Goal: Navigation & Orientation: Find specific page/section

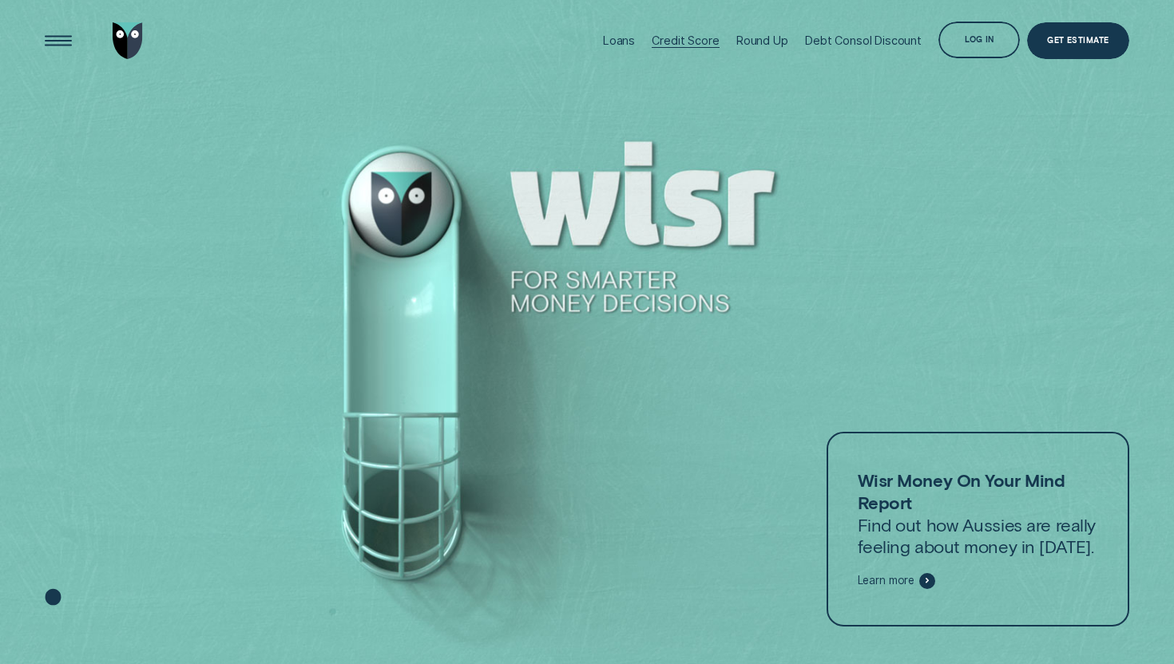
click at [695, 37] on div "Credit Score" at bounding box center [684, 41] width 67 height 14
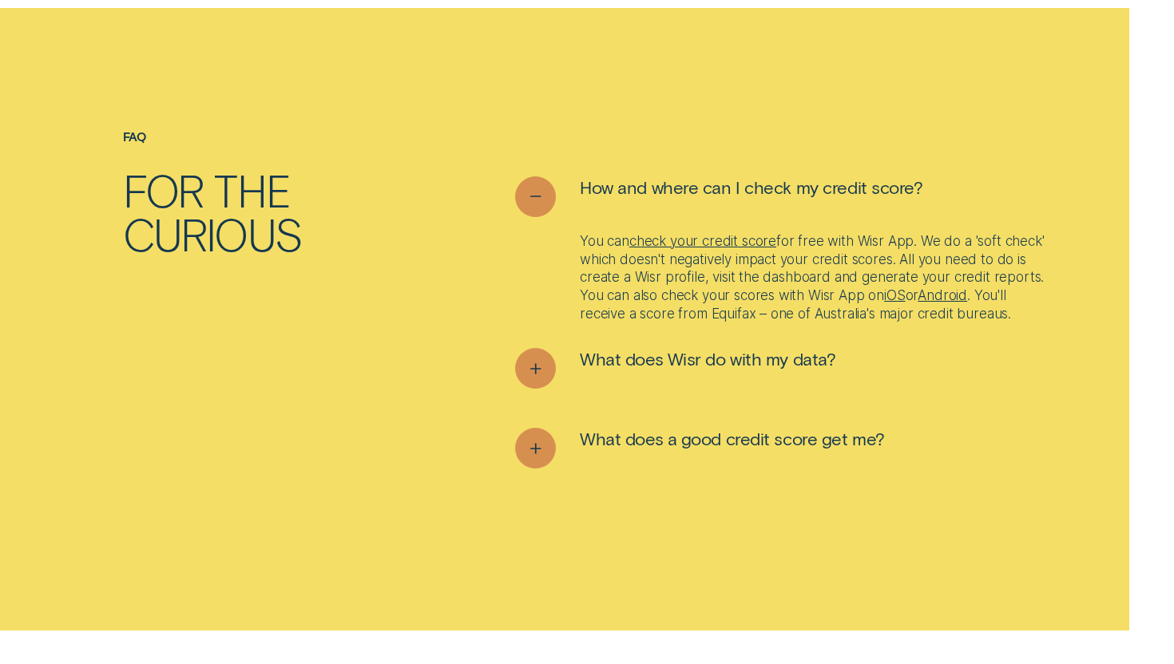
scroll to position [5033, 0]
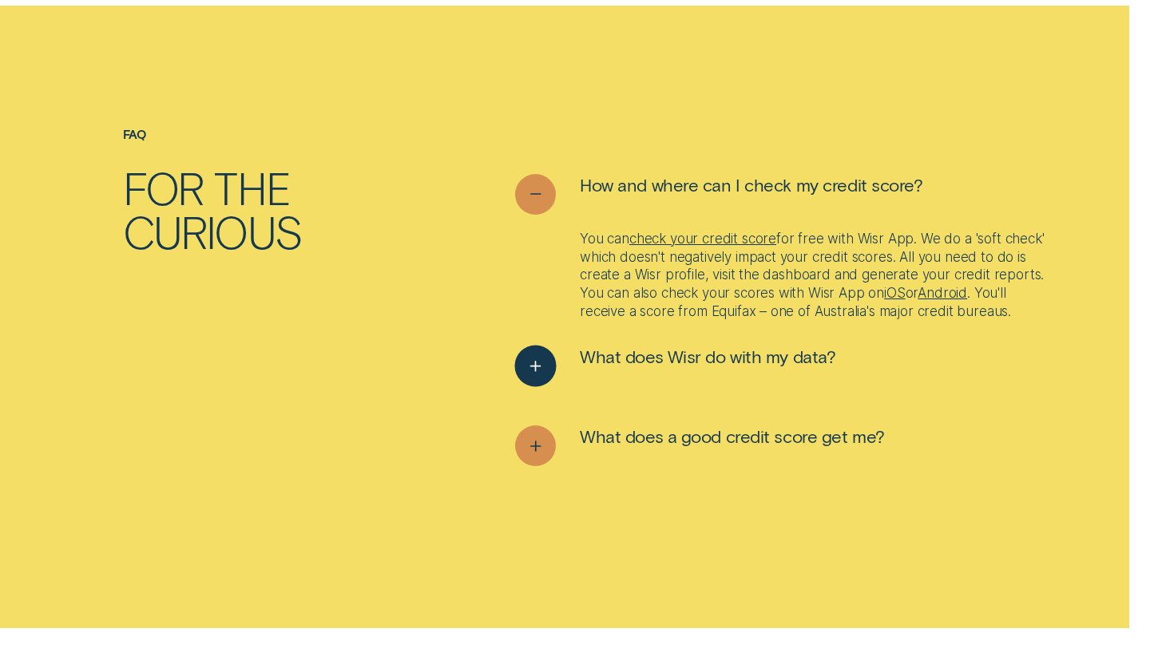
click at [537, 372] on icon "See more" at bounding box center [535, 366] width 21 height 25
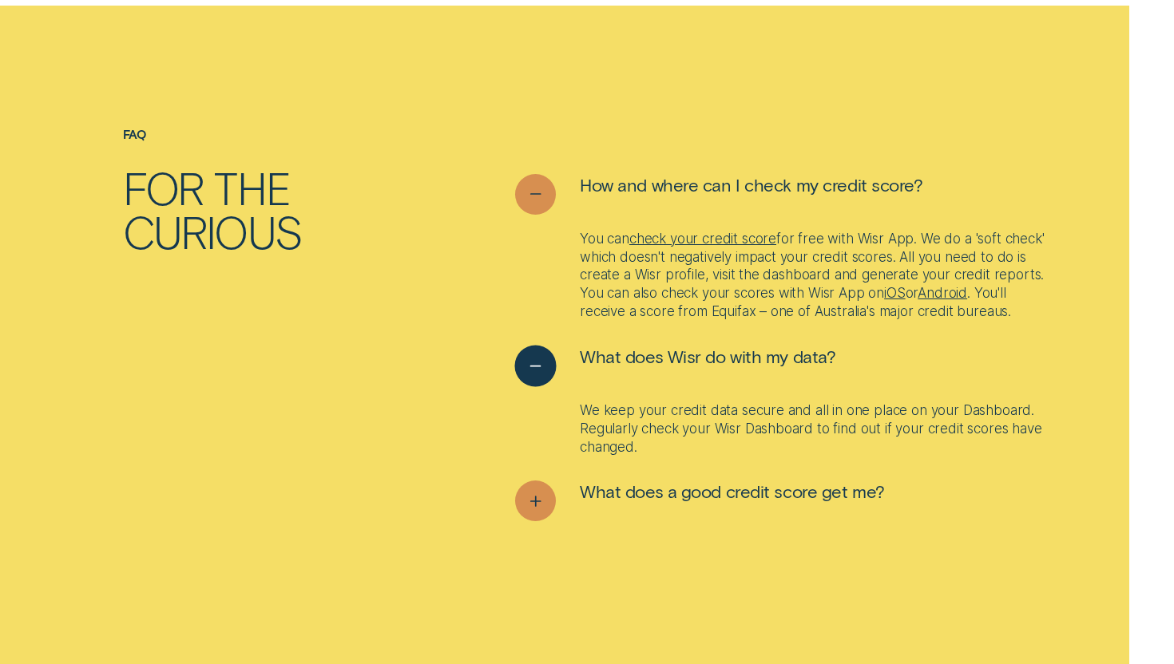
click at [537, 372] on icon "See less" at bounding box center [535, 366] width 21 height 25
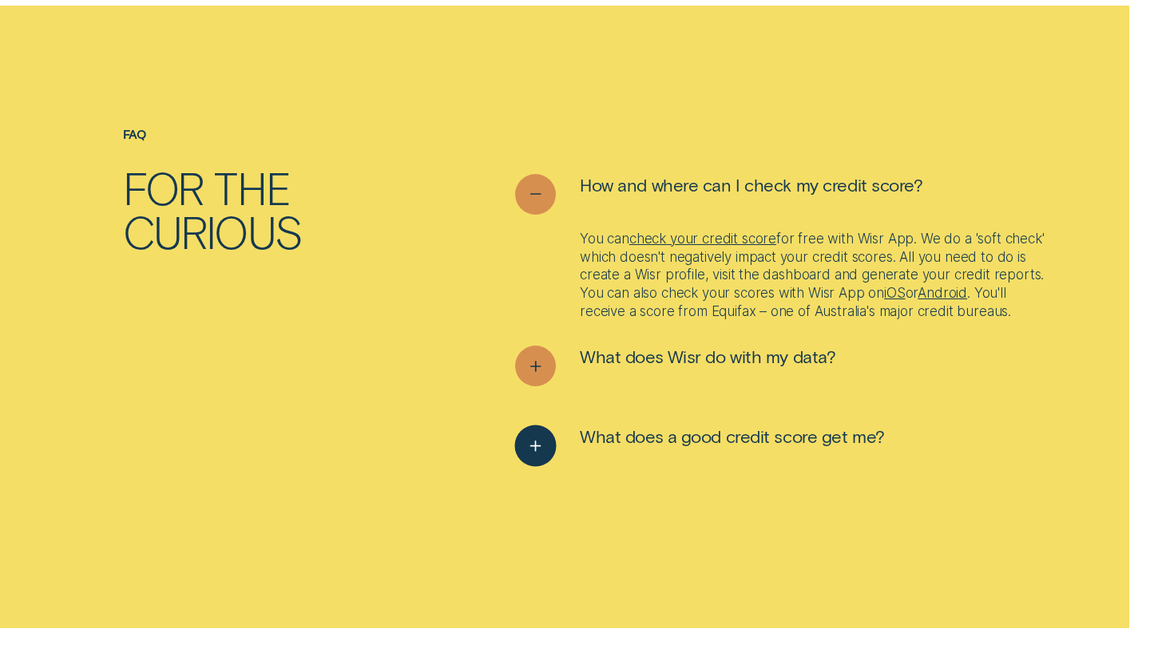
click at [533, 452] on icon "See more" at bounding box center [535, 446] width 21 height 25
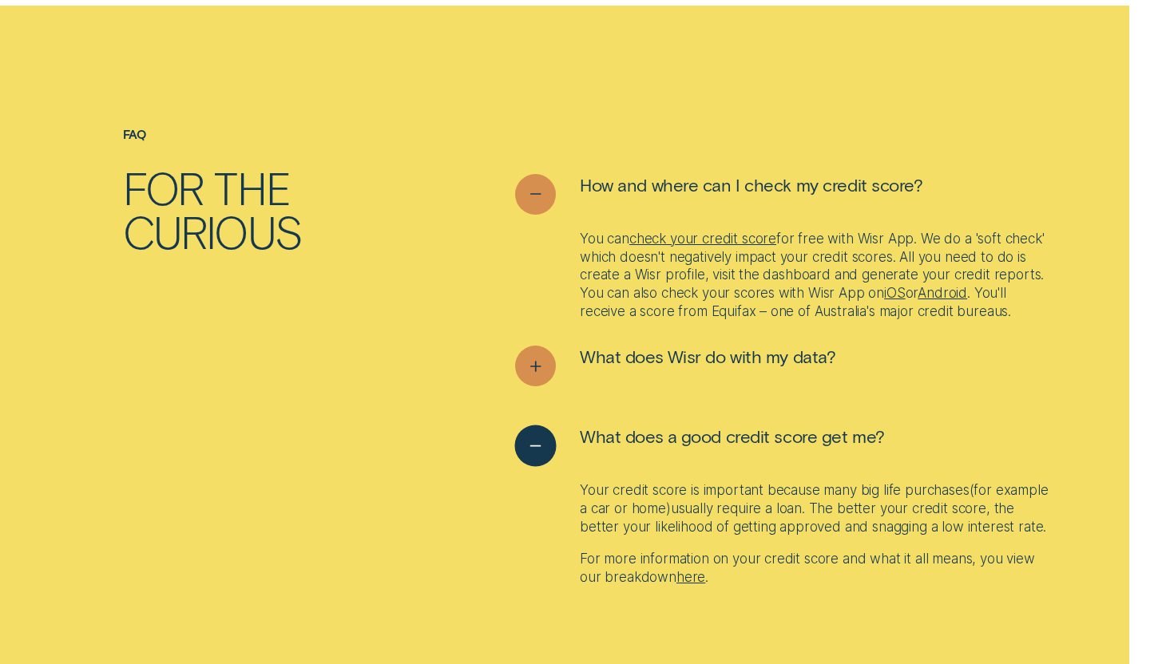
click at [533, 452] on icon "See less" at bounding box center [535, 446] width 21 height 25
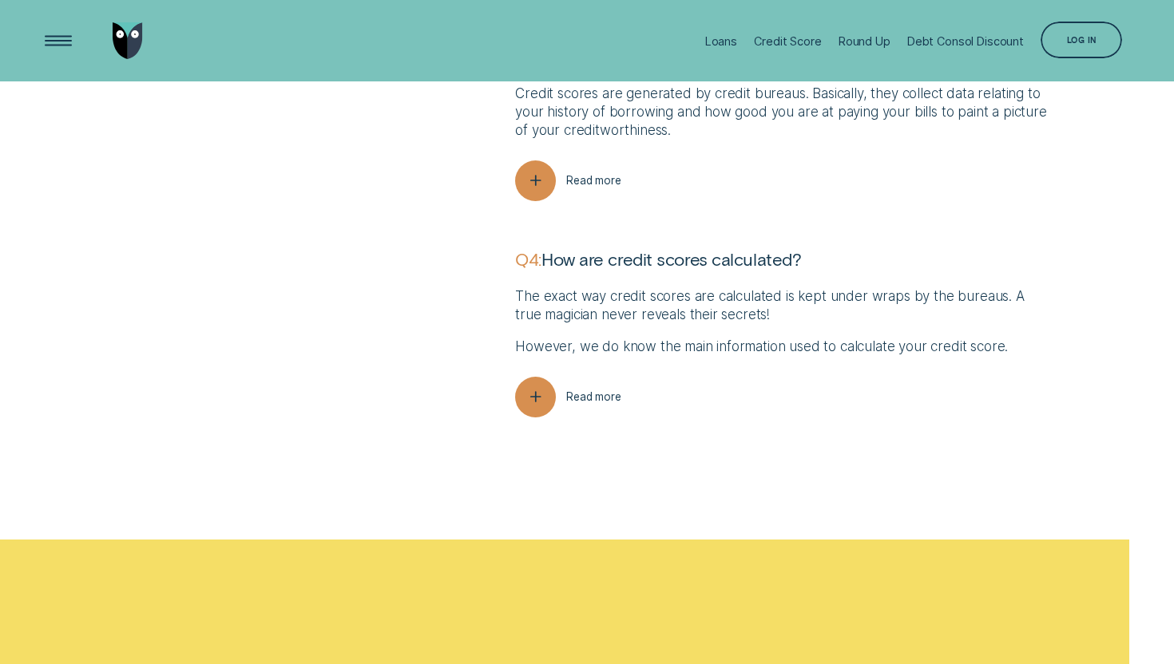
scroll to position [4472, 0]
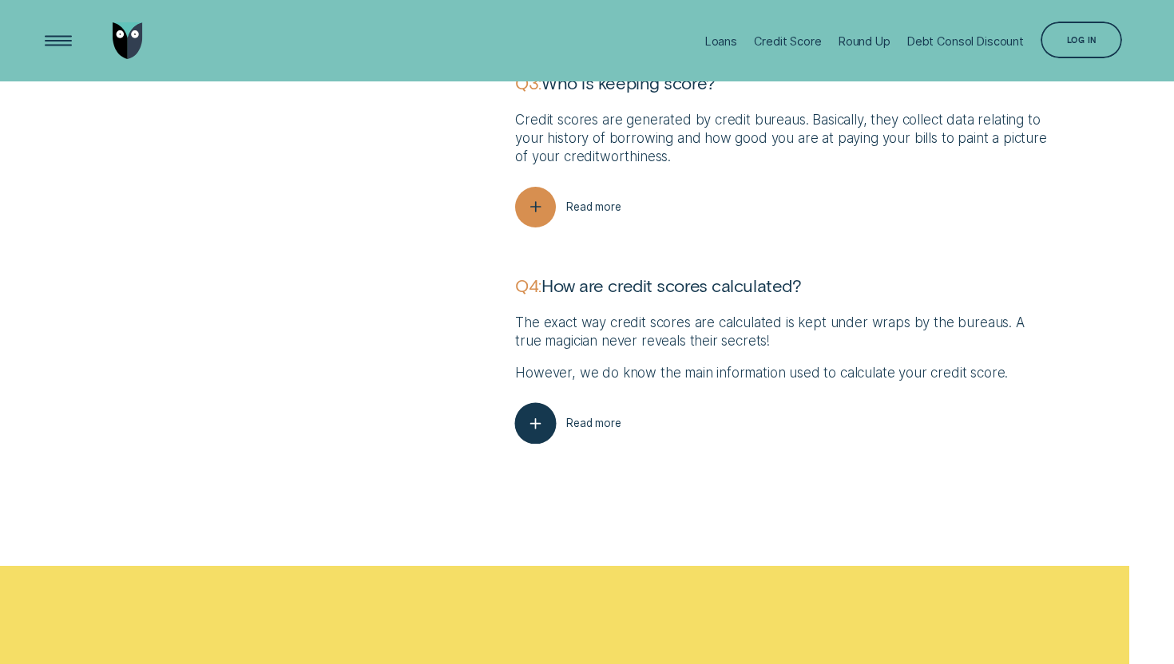
click at [530, 422] on icon "button" at bounding box center [535, 423] width 21 height 25
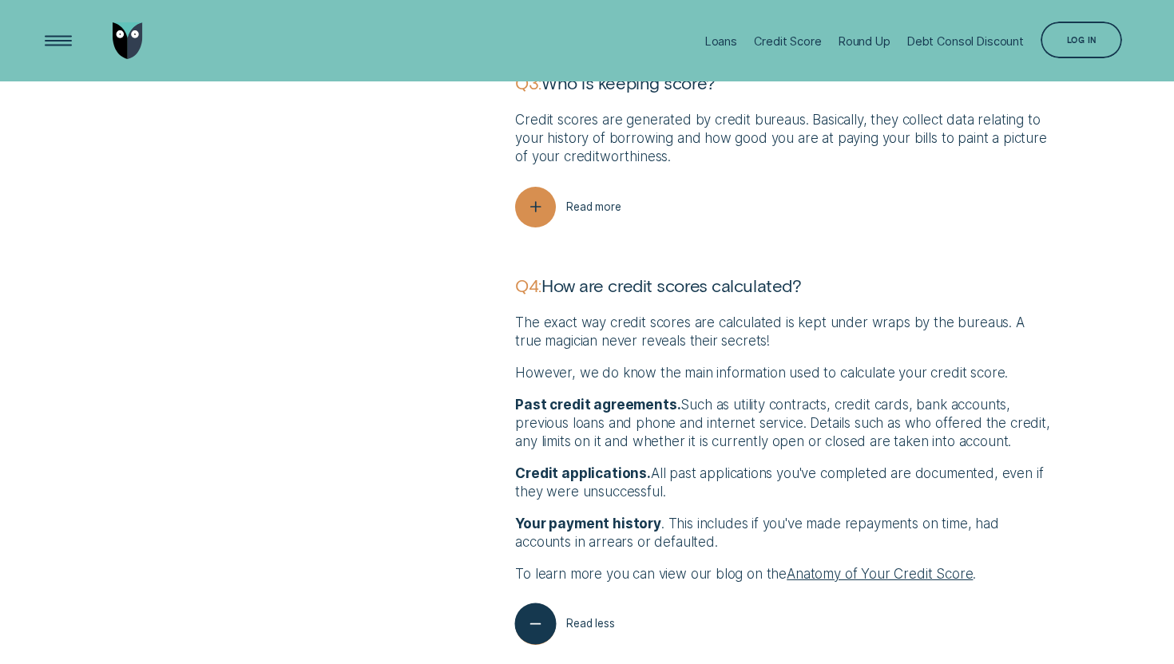
click at [532, 618] on icon "button" at bounding box center [535, 624] width 21 height 25
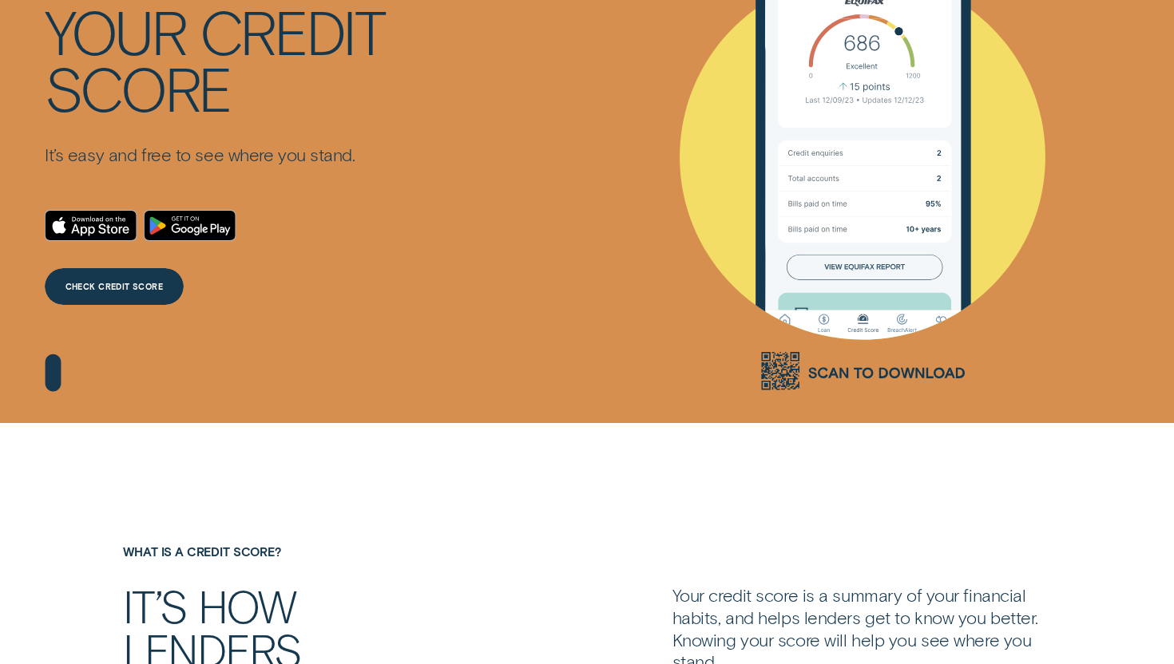
scroll to position [0, 0]
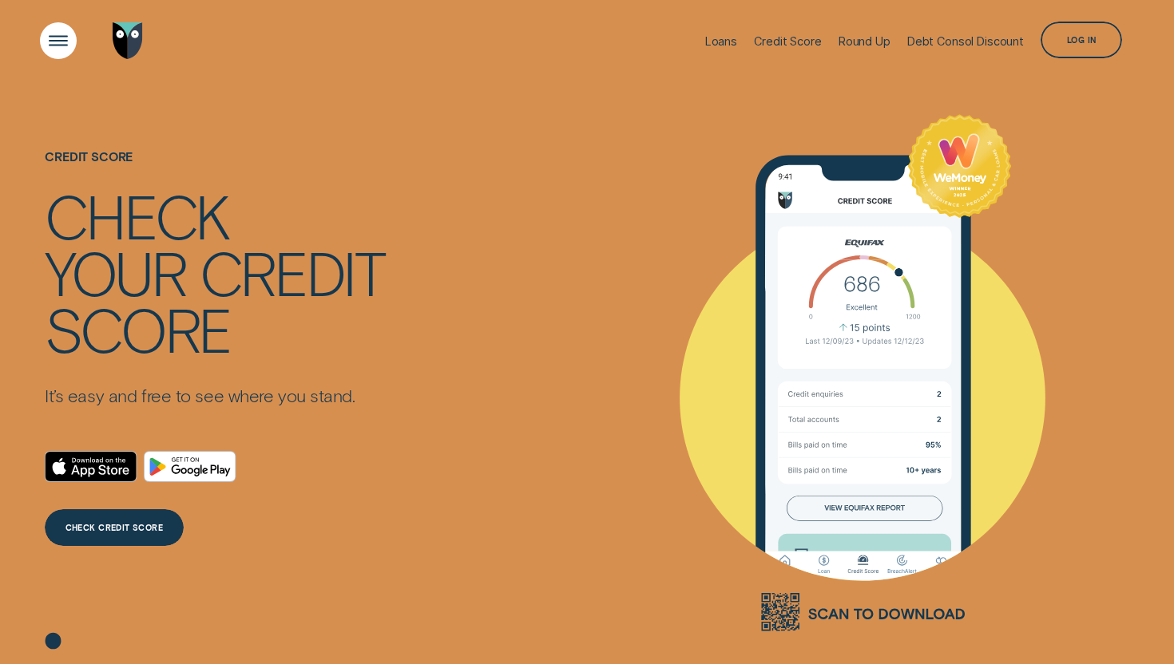
click at [65, 30] on div "Open Menu" at bounding box center [59, 41] width 52 height 52
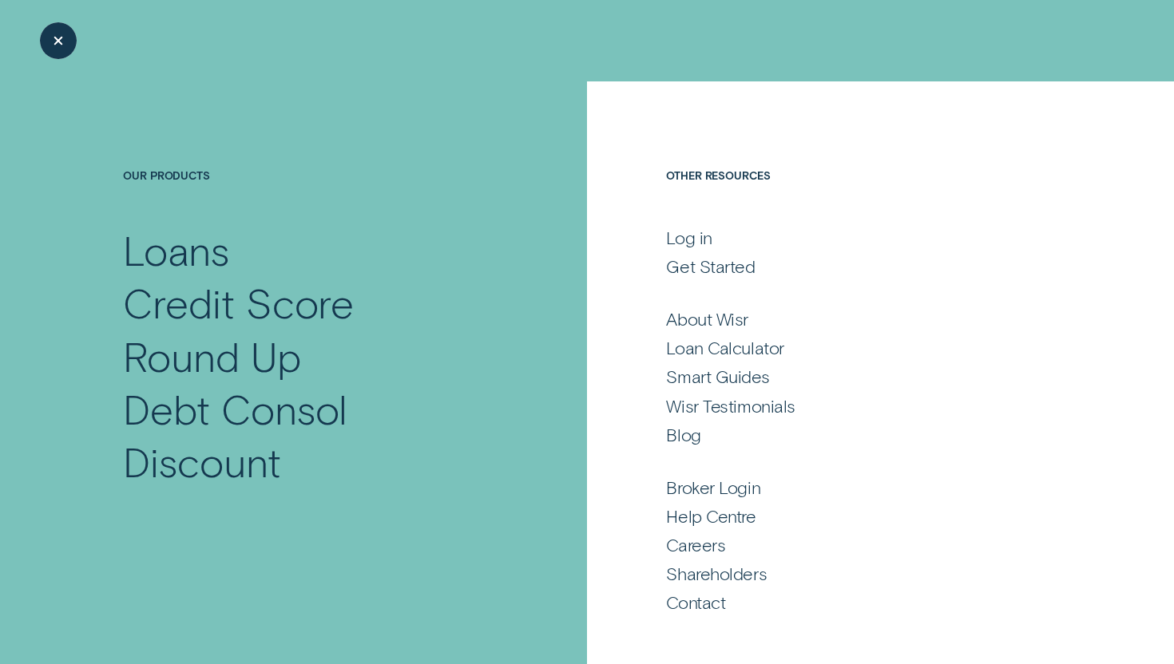
click at [65, 30] on div "Close Menu" at bounding box center [59, 41] width 52 height 52
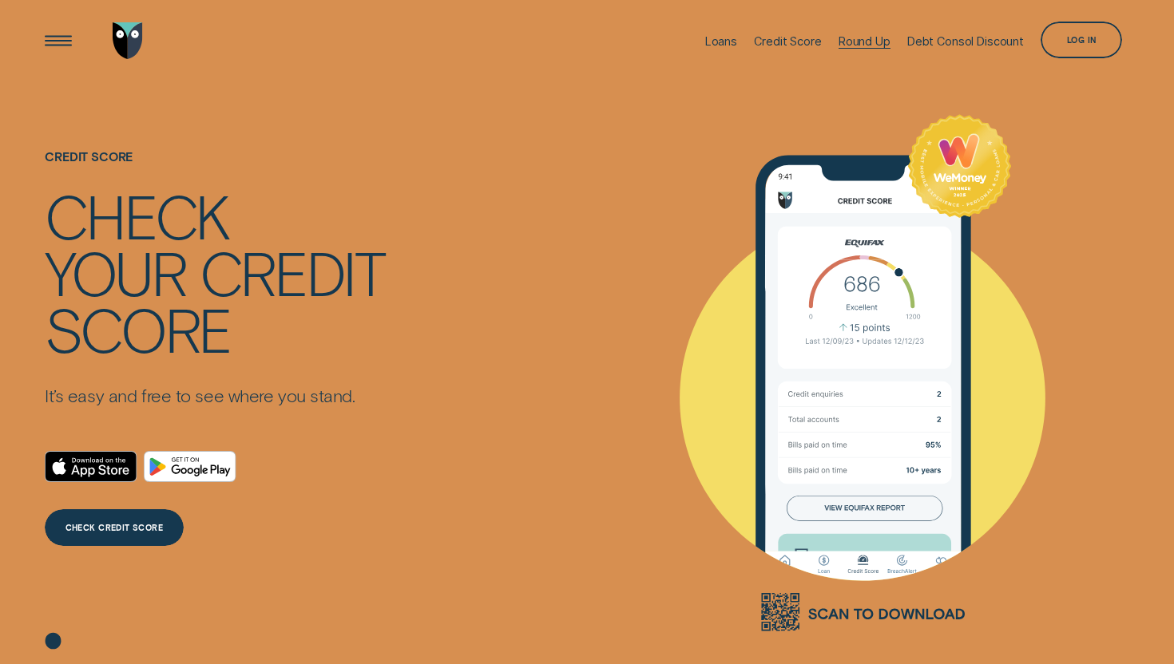
click at [872, 40] on div "Round Up" at bounding box center [864, 41] width 52 height 14
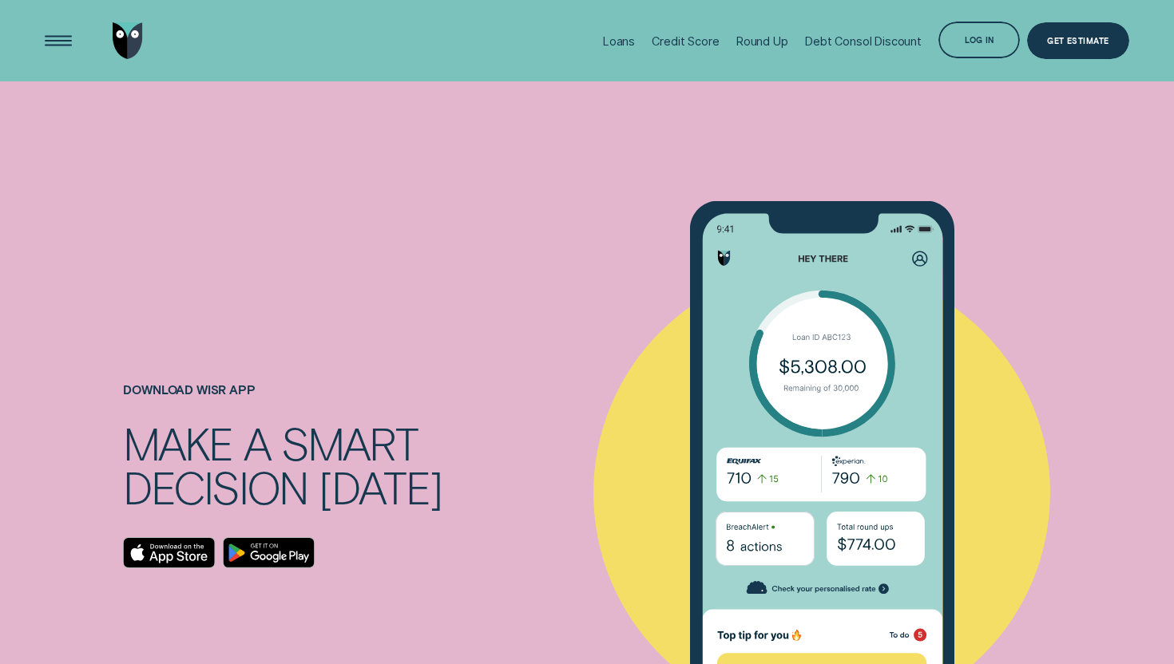
scroll to position [4611, 0]
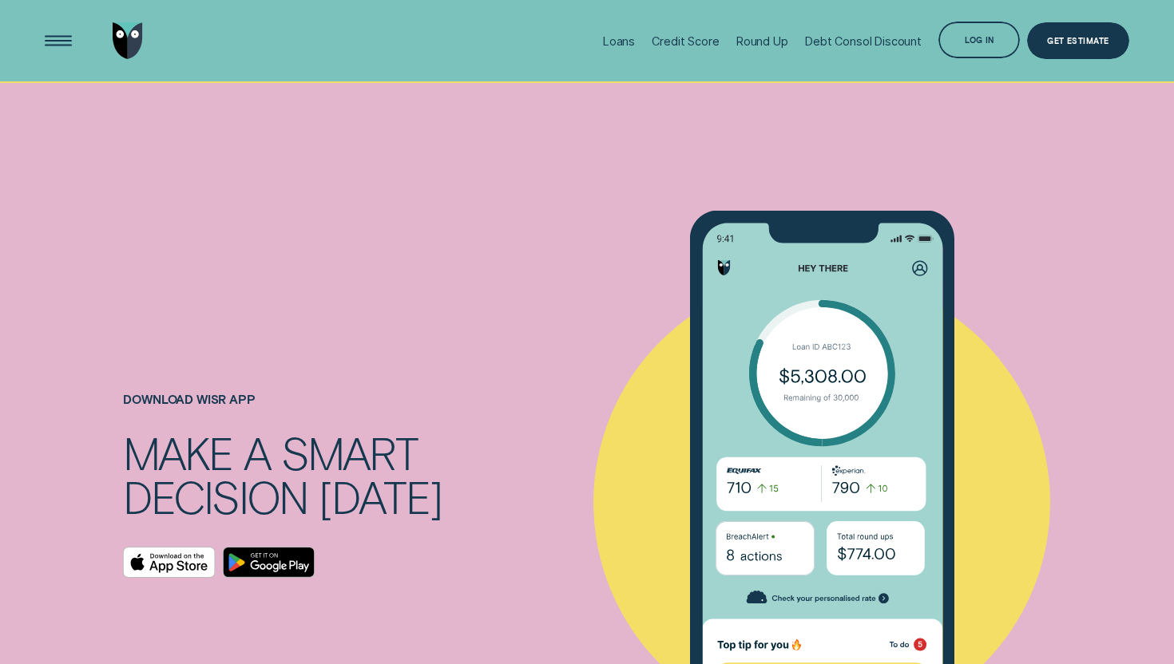
click at [196, 548] on icon "Download on the App Store" at bounding box center [169, 563] width 91 height 30
click at [880, 39] on div "Debt Consol Discount" at bounding box center [863, 41] width 117 height 14
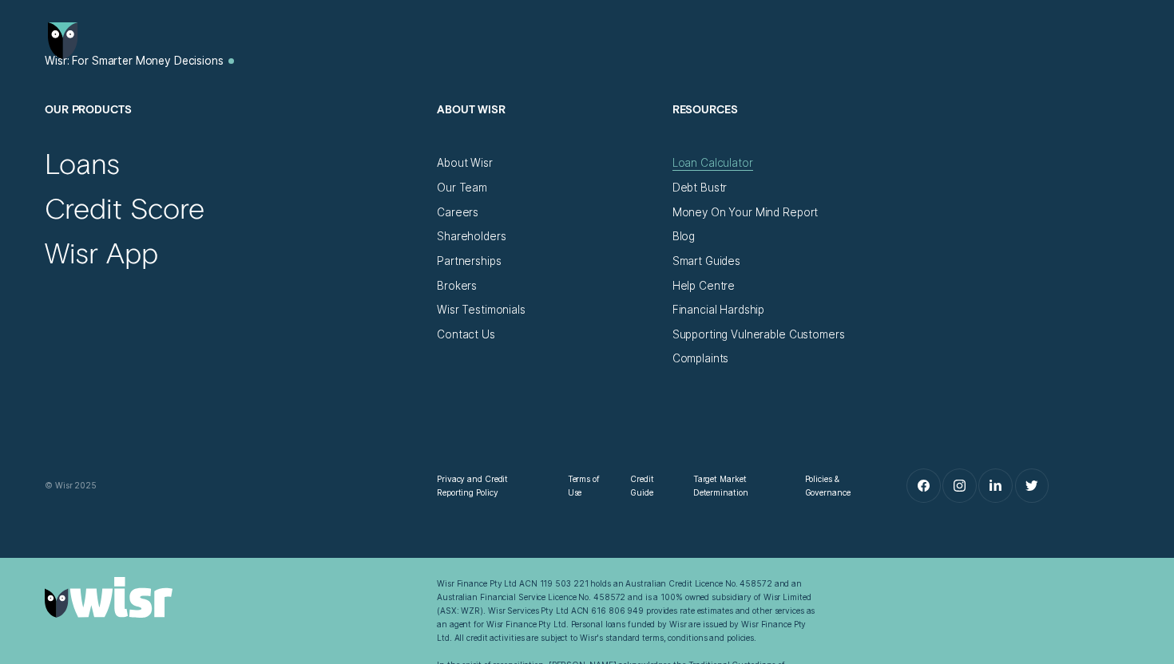
click at [718, 168] on div "Loan Calculator" at bounding box center [712, 163] width 81 height 14
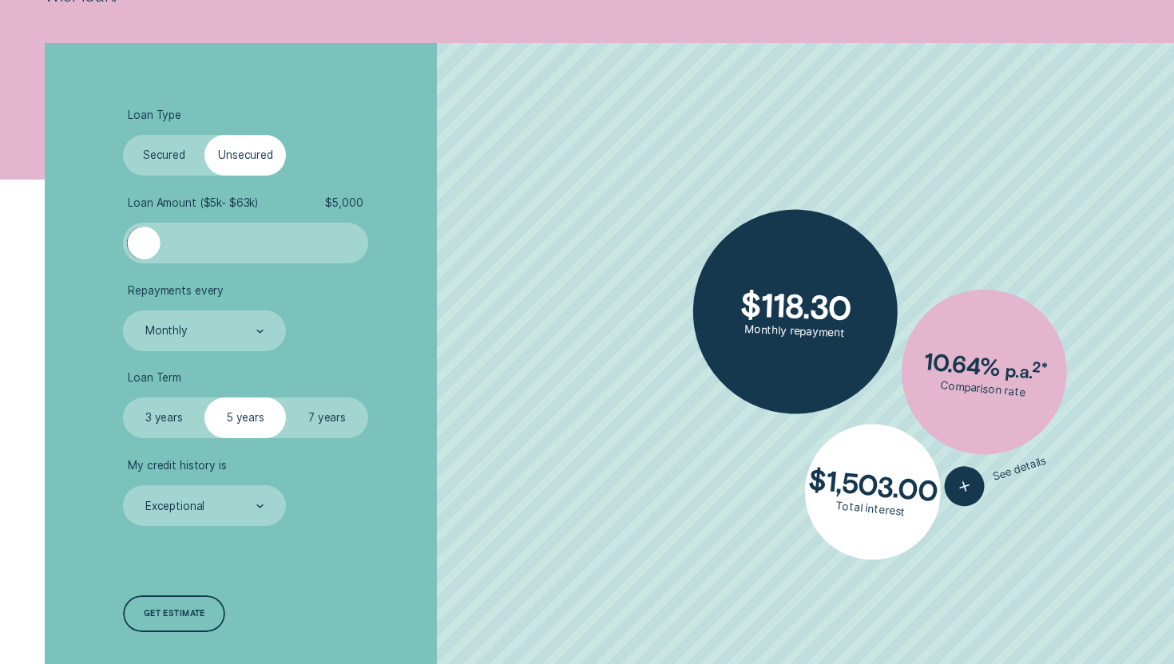
scroll to position [368, 0]
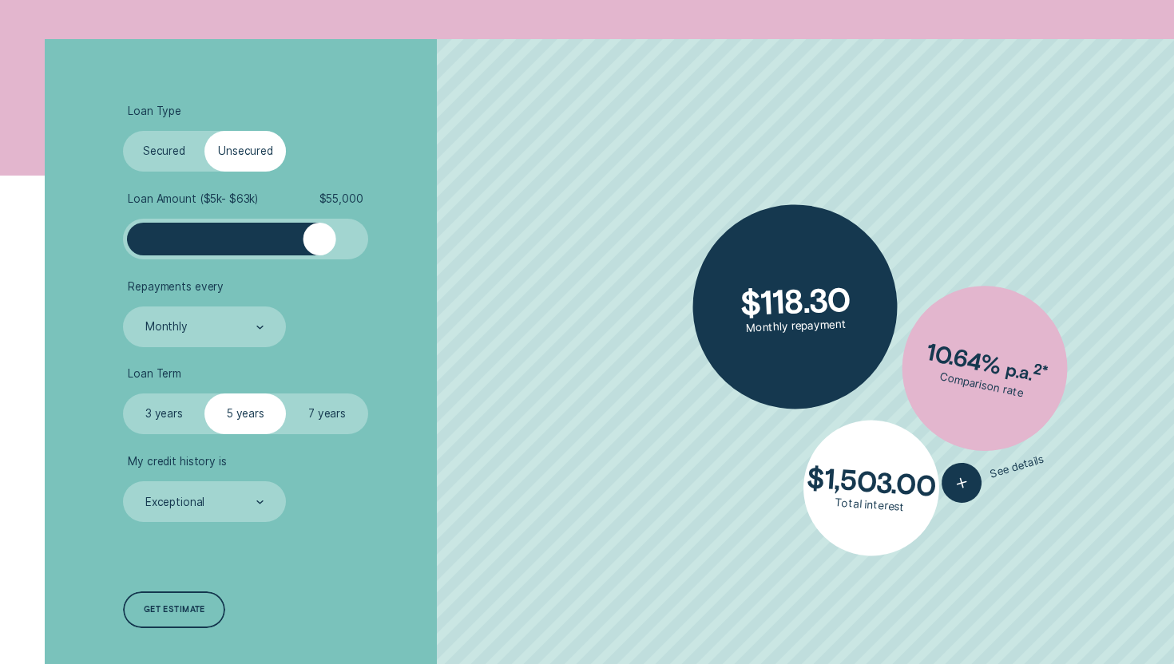
drag, startPoint x: 152, startPoint y: 239, endPoint x: 337, endPoint y: 259, distance: 185.5
click at [337, 259] on div at bounding box center [245, 239] width 244 height 41
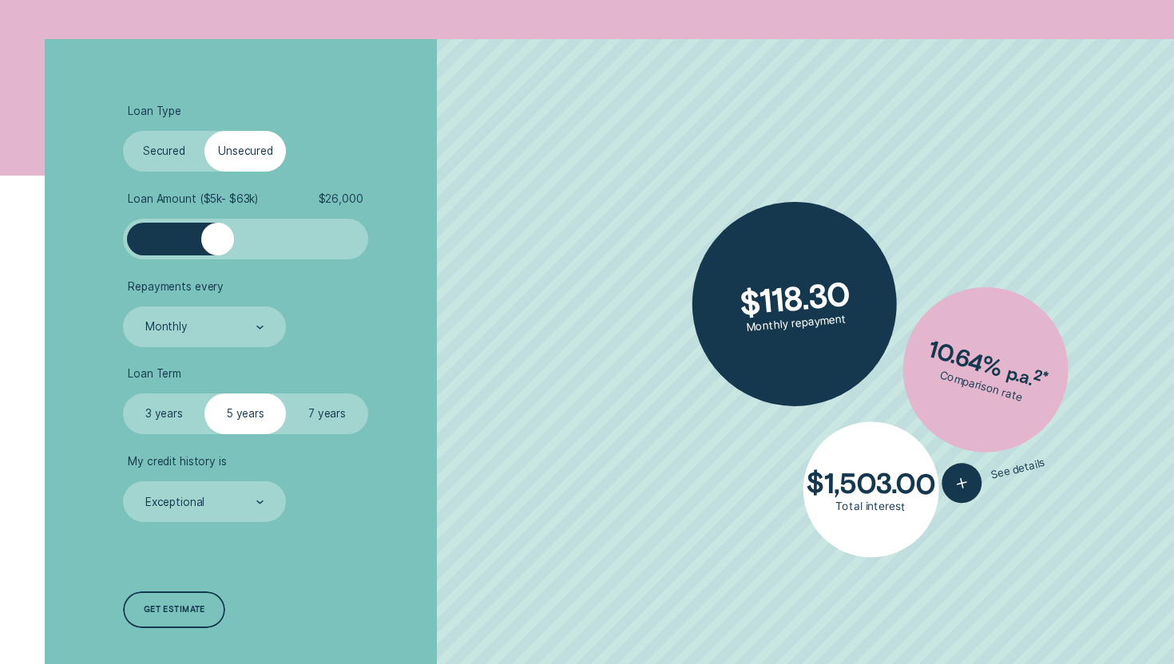
drag, startPoint x: 337, startPoint y: 247, endPoint x: 217, endPoint y: 247, distance: 119.8
click at [217, 247] on div at bounding box center [217, 239] width 33 height 33
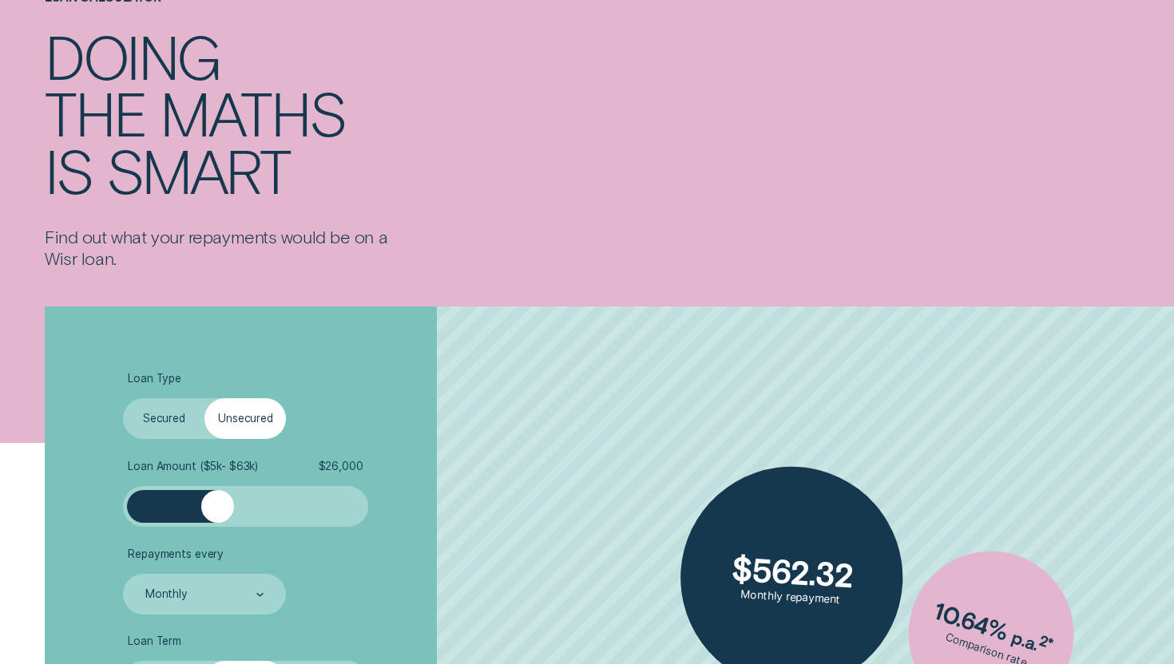
scroll to position [0, 0]
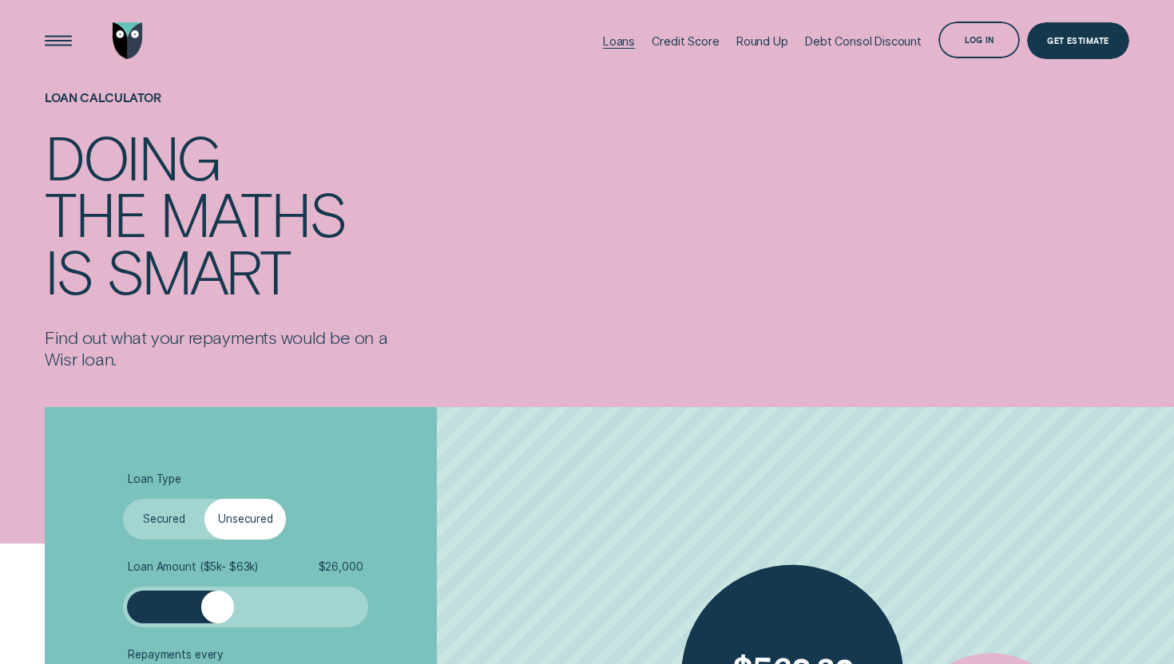
click at [620, 46] on div "Loans" at bounding box center [619, 41] width 32 height 14
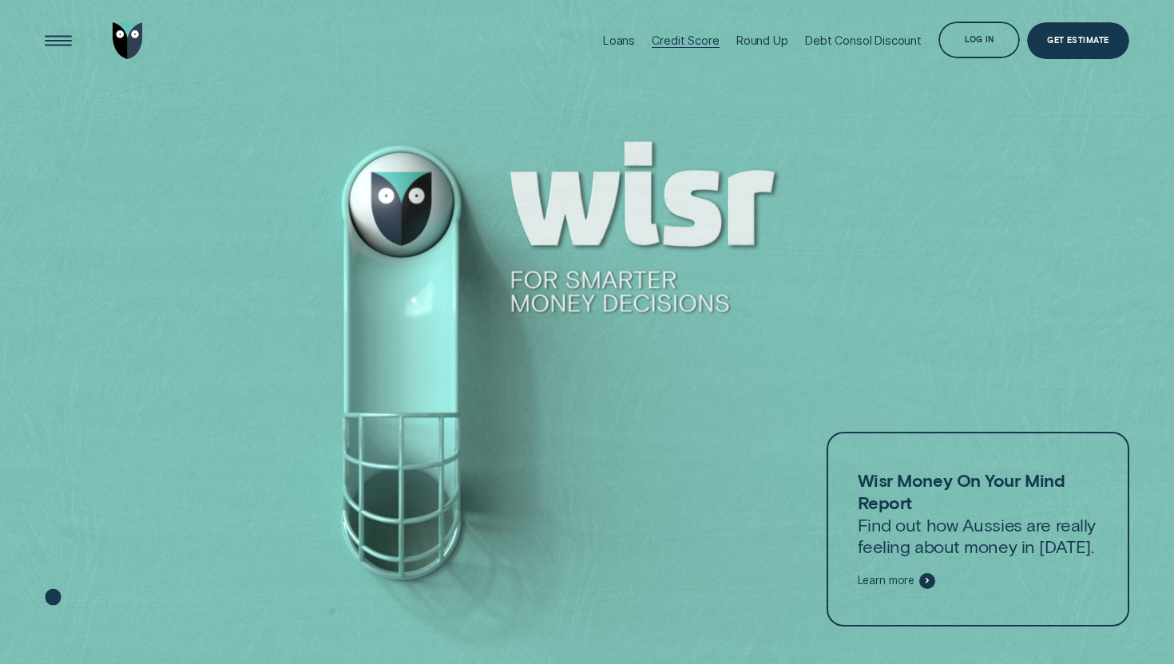
click at [689, 48] on div "Credit Score" at bounding box center [684, 40] width 67 height 81
